Goal: Obtain resource: Obtain resource

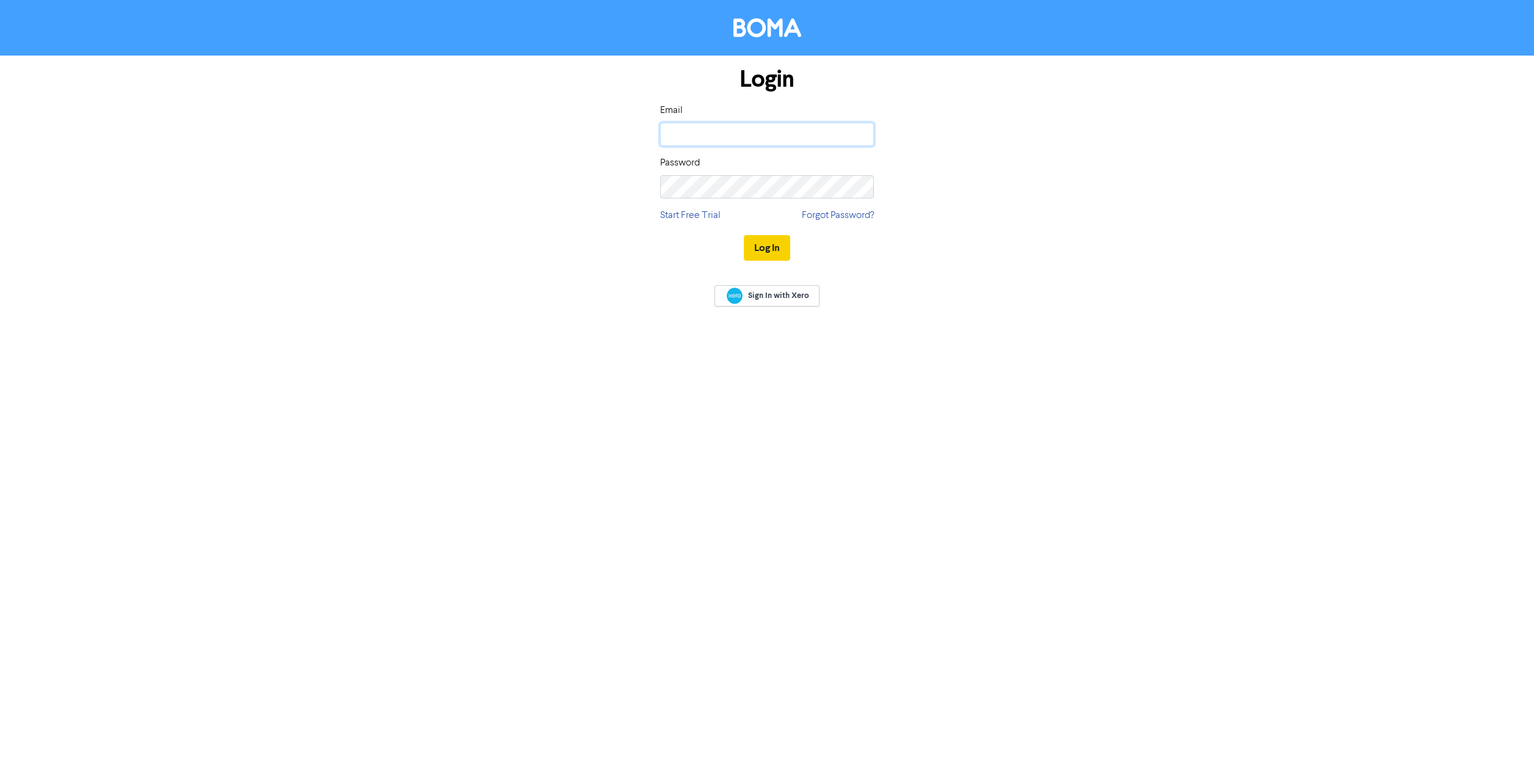
type input "[PERSON_NAME][EMAIL_ADDRESS][PERSON_NAME][DOMAIN_NAME]"
click at [765, 249] on button "Log In" at bounding box center [767, 247] width 47 height 26
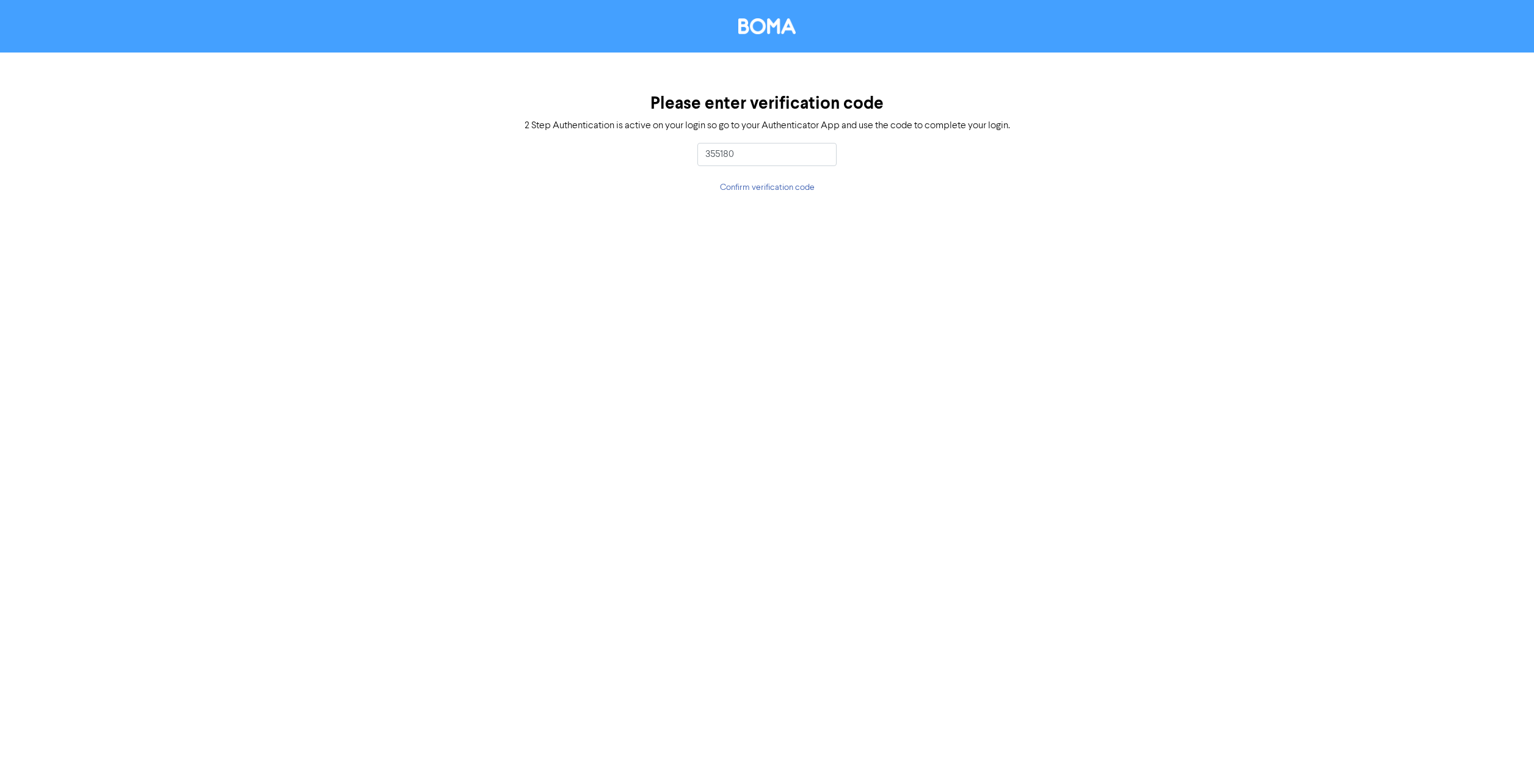
type input "355180"
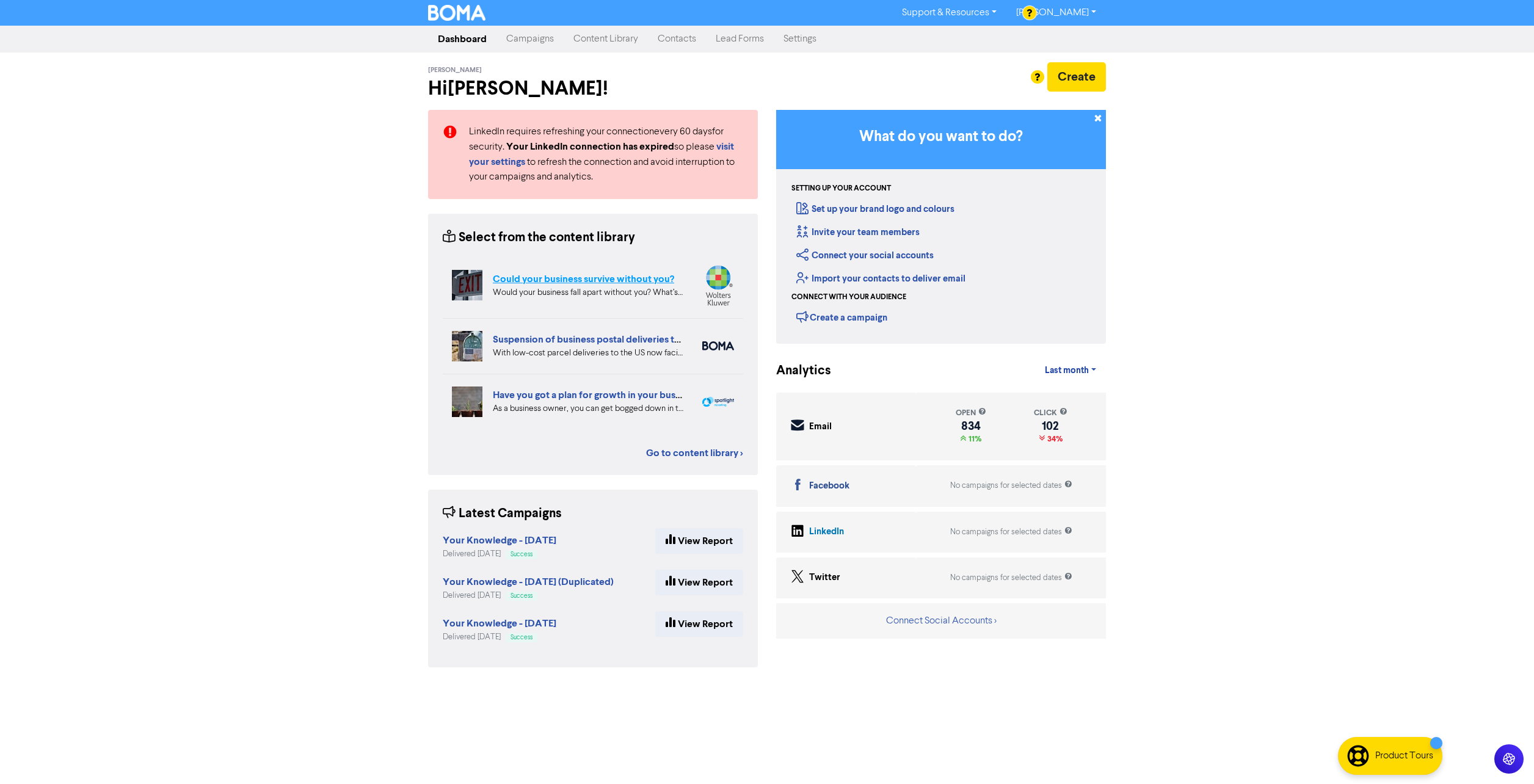
click at [620, 277] on link "Could your business survive without you?" at bounding box center [584, 279] width 182 height 12
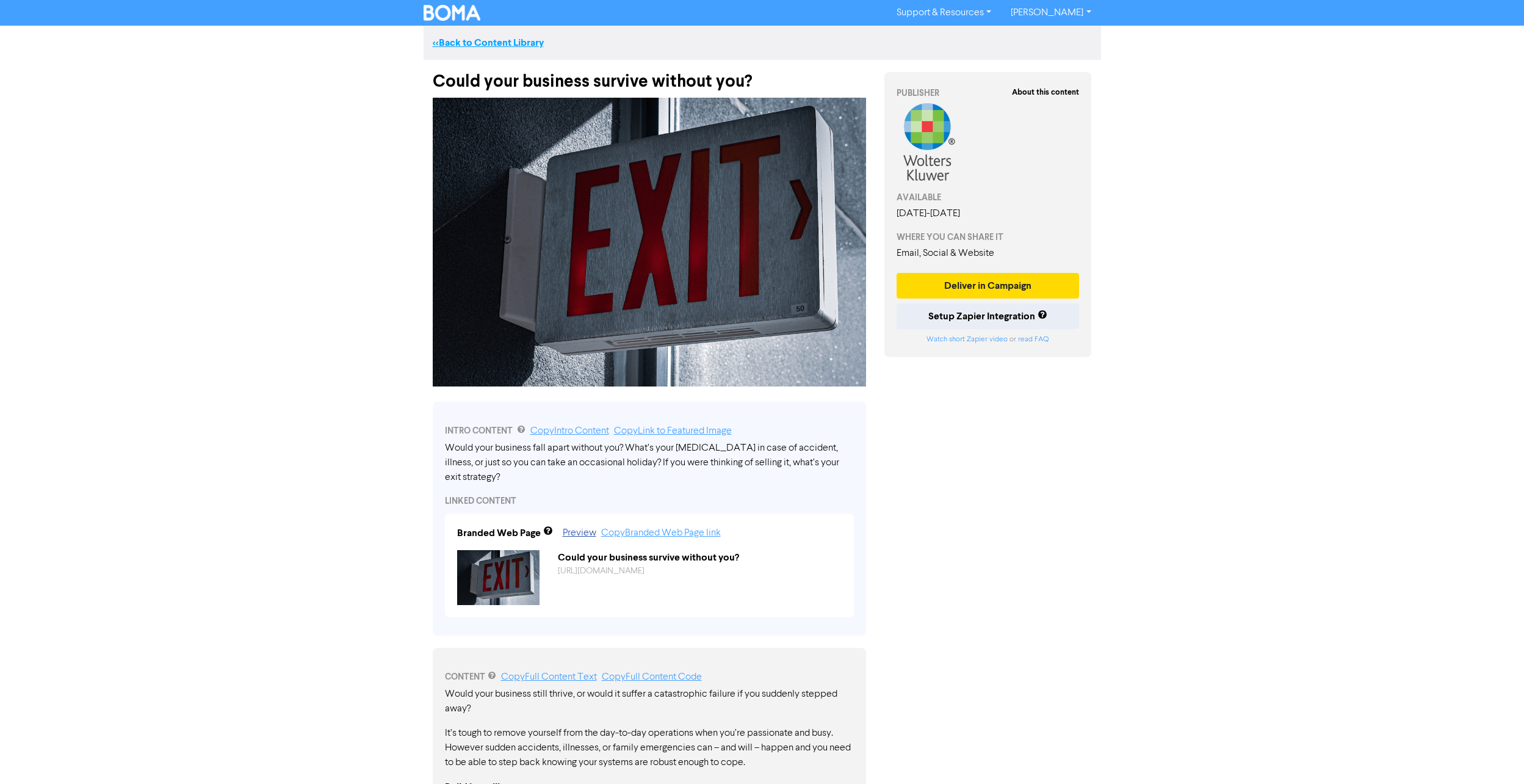
click at [464, 44] on link "<< Back to Content Library" at bounding box center [488, 42] width 111 height 12
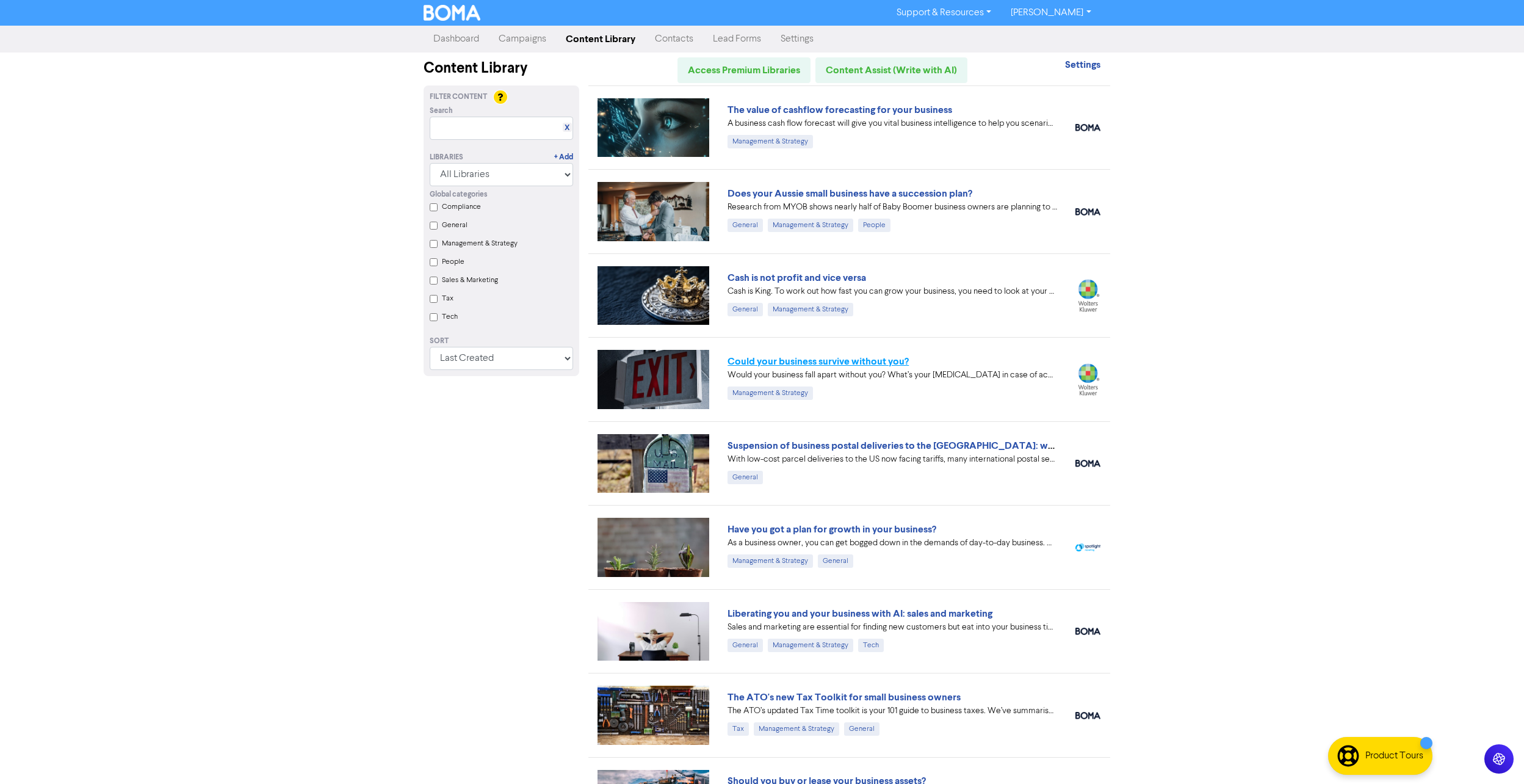
click at [814, 365] on link "Could your business survive without you?" at bounding box center [818, 361] width 181 height 12
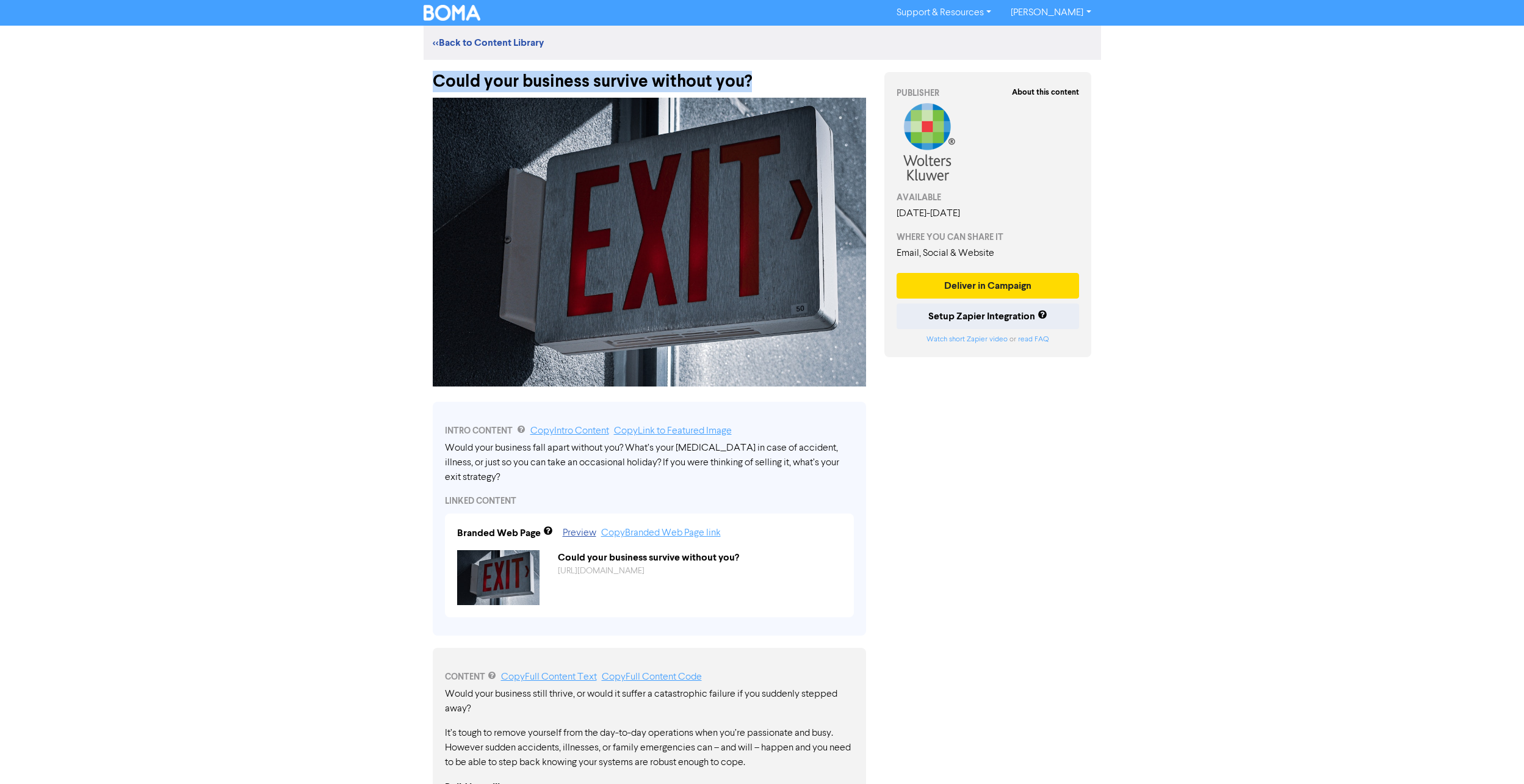
drag, startPoint x: 434, startPoint y: 77, endPoint x: 757, endPoint y: 75, distance: 323.0
click at [757, 75] on div "Could your business survive without you?" at bounding box center [649, 76] width 434 height 32
drag, startPoint x: 757, startPoint y: 75, endPoint x: 732, endPoint y: 81, distance: 25.7
copy div "Could your business survive without you?"
click at [757, 221] on img at bounding box center [649, 241] width 434 height 289
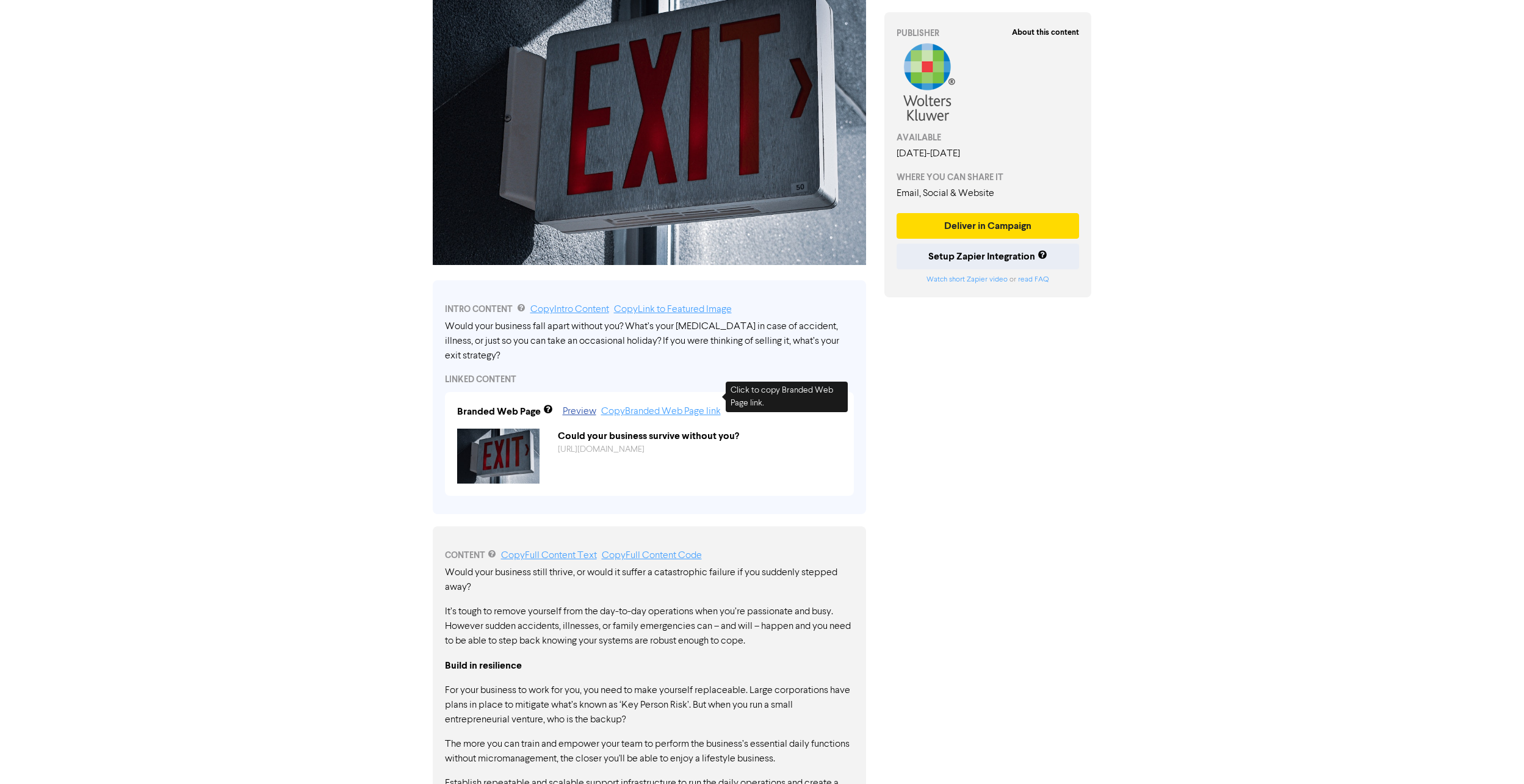
scroll to position [122, 0]
click at [570, 550] on link "Copy Full Content Text" at bounding box center [549, 555] width 96 height 10
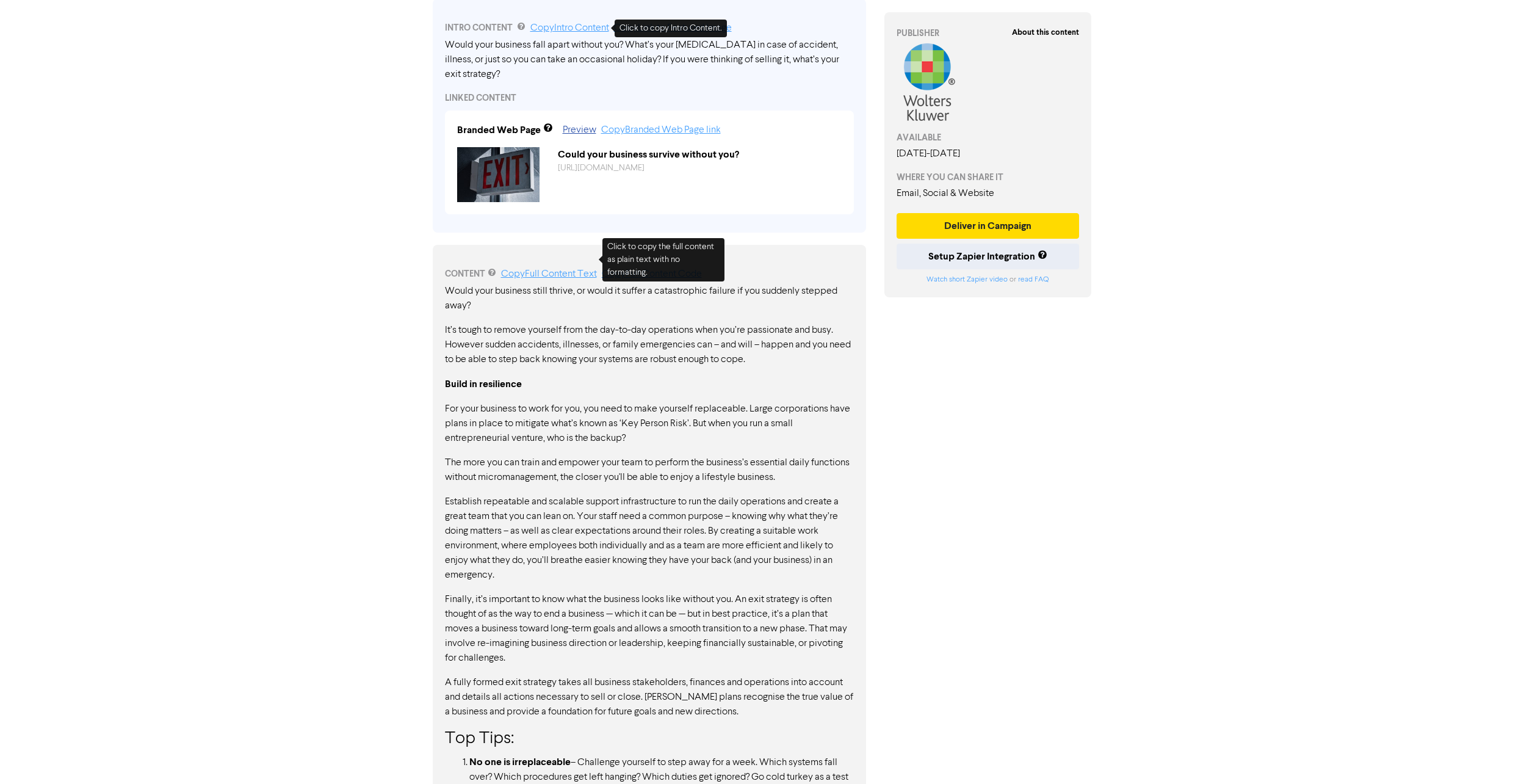
scroll to position [280, 0]
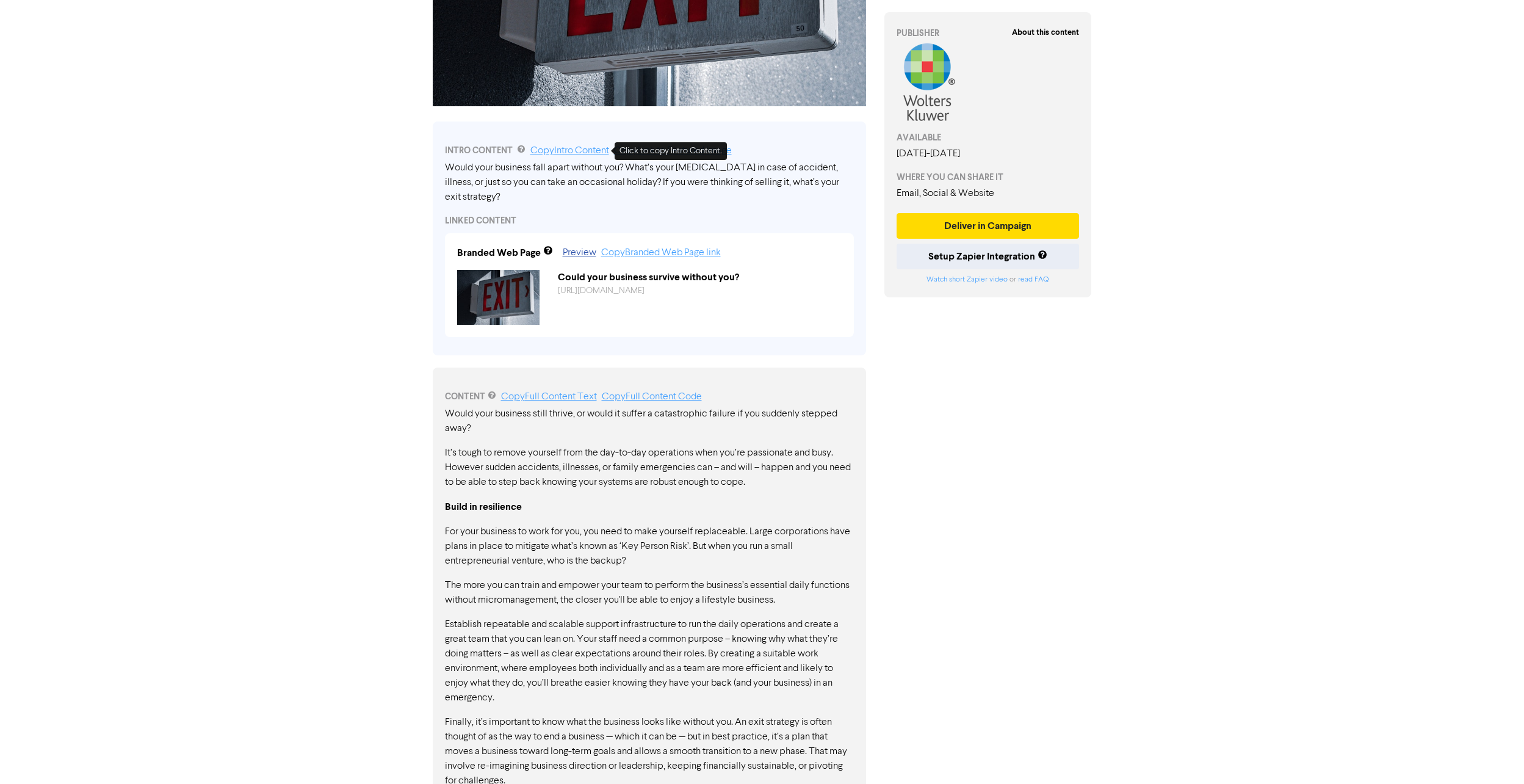
click at [563, 146] on link "Copy Intro Content" at bounding box center [569, 151] width 79 height 10
click at [568, 150] on link "Copy Intro Content" at bounding box center [569, 151] width 79 height 10
